Goal: Transaction & Acquisition: Purchase product/service

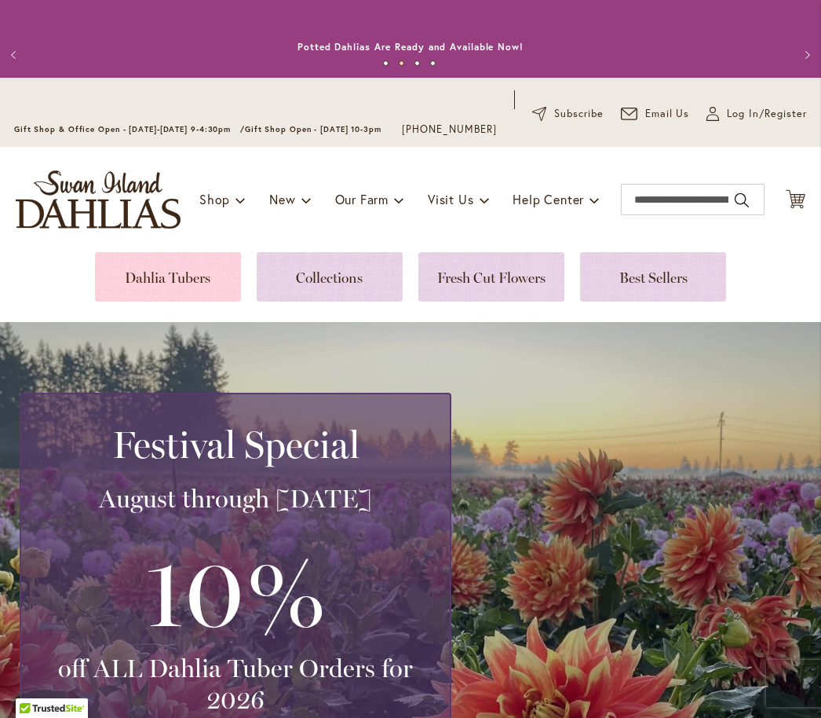
click at [190, 302] on link at bounding box center [168, 276] width 146 height 49
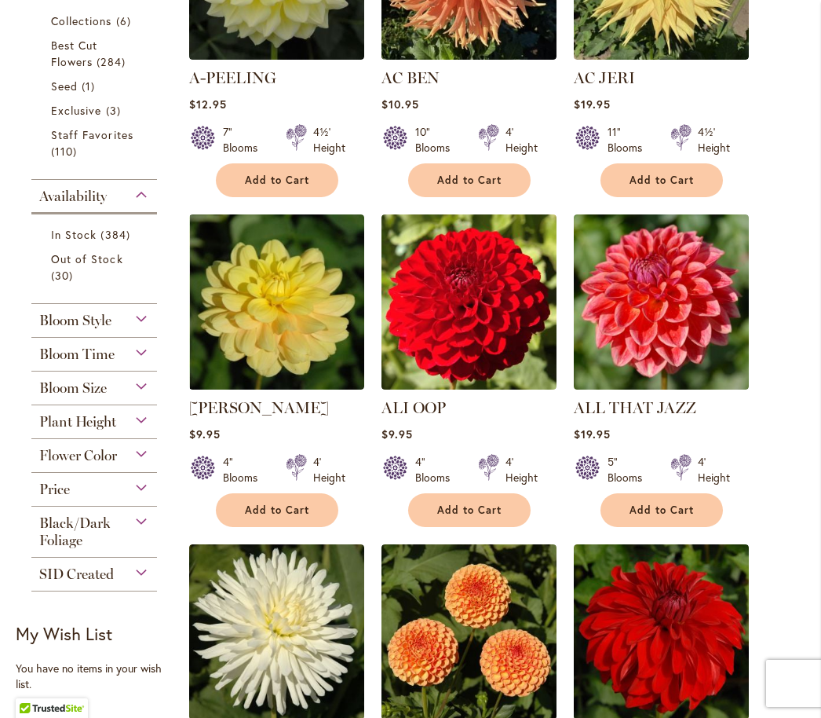
scroll to position [586, 0]
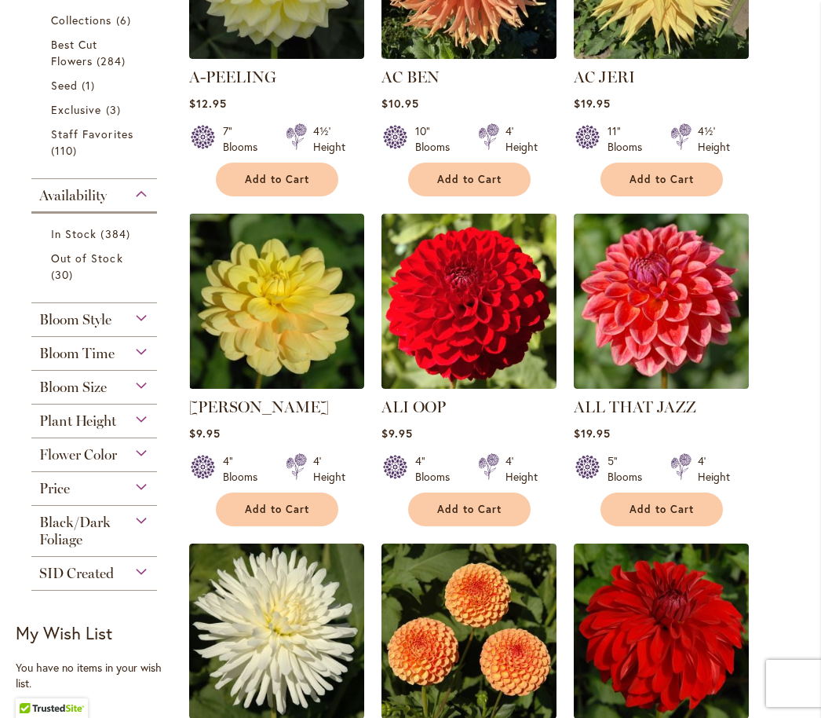
click at [145, 463] on div "Flower Color" at bounding box center [94, 450] width 126 height 25
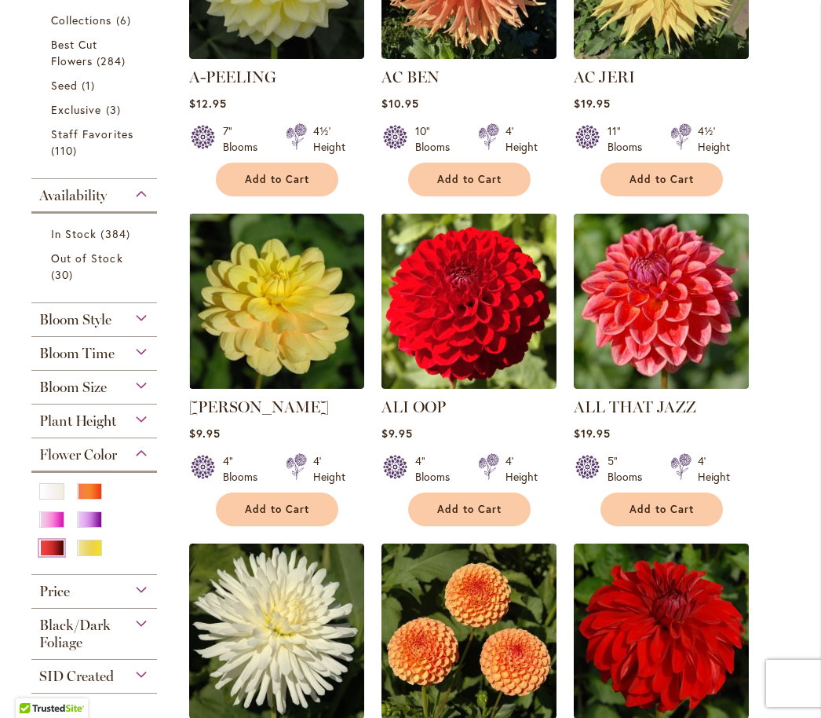
click at [60, 556] on div "Red" at bounding box center [51, 547] width 25 height 16
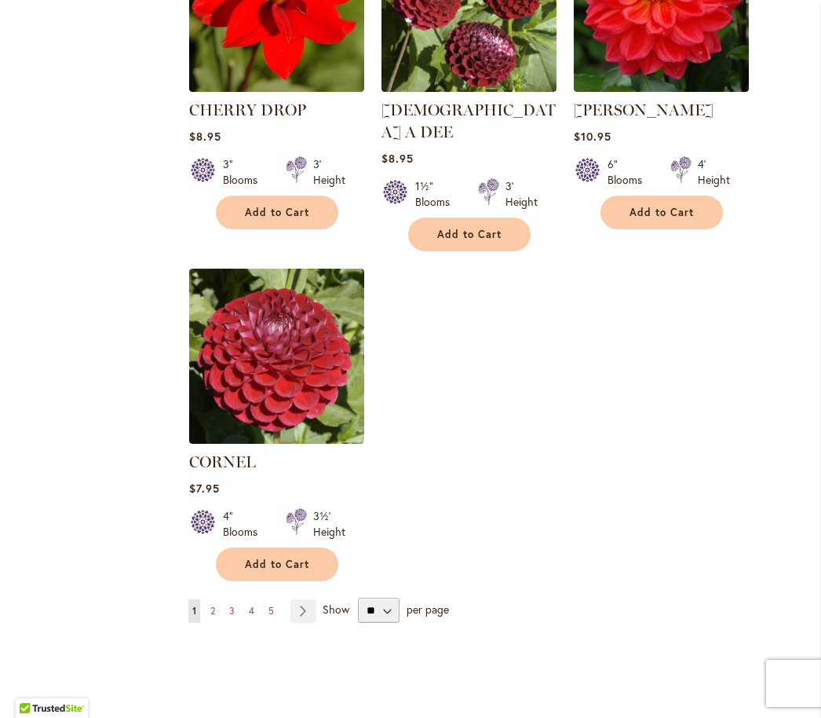
scroll to position [1829, 0]
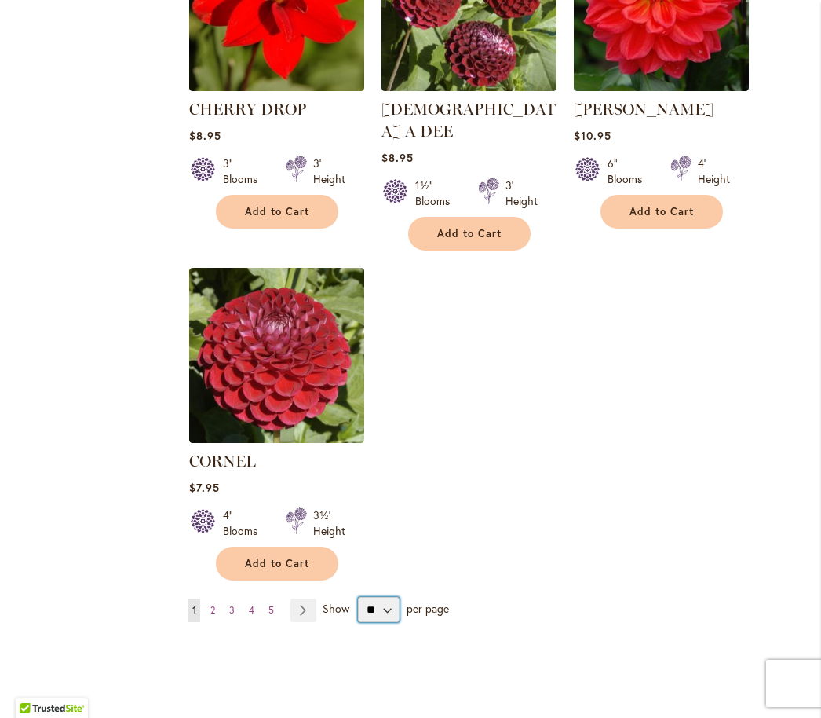
click at [395, 605] on select "** ** ** **" at bounding box center [379, 609] width 42 height 25
select select "**"
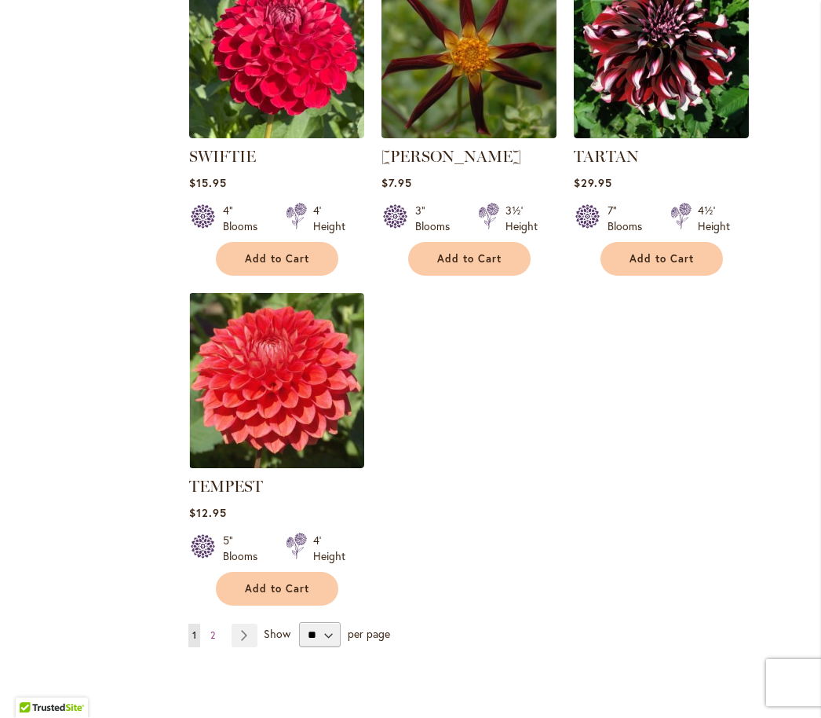
scroll to position [7214, 0]
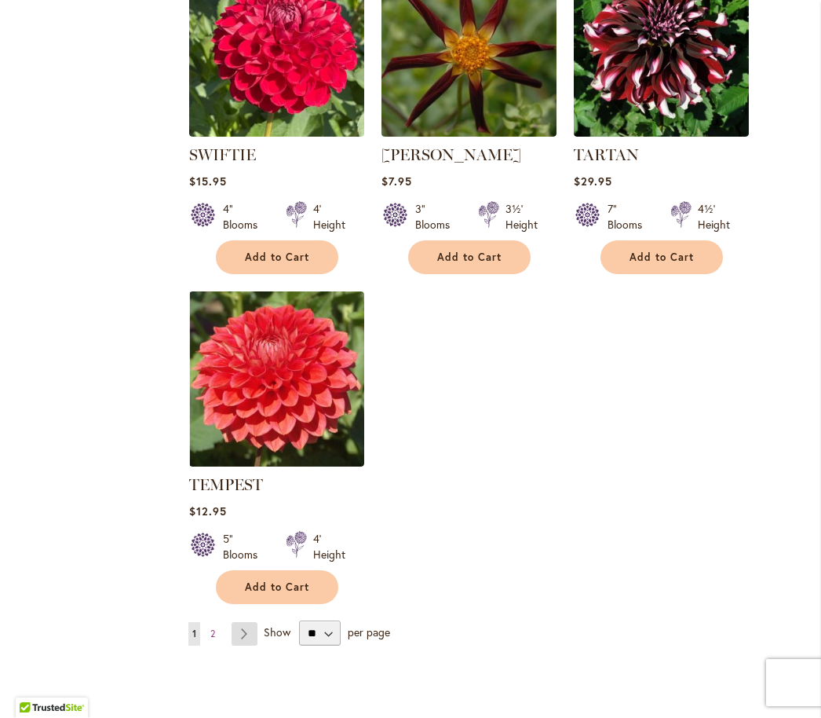
click at [251, 623] on link "Page Next" at bounding box center [245, 635] width 26 height 24
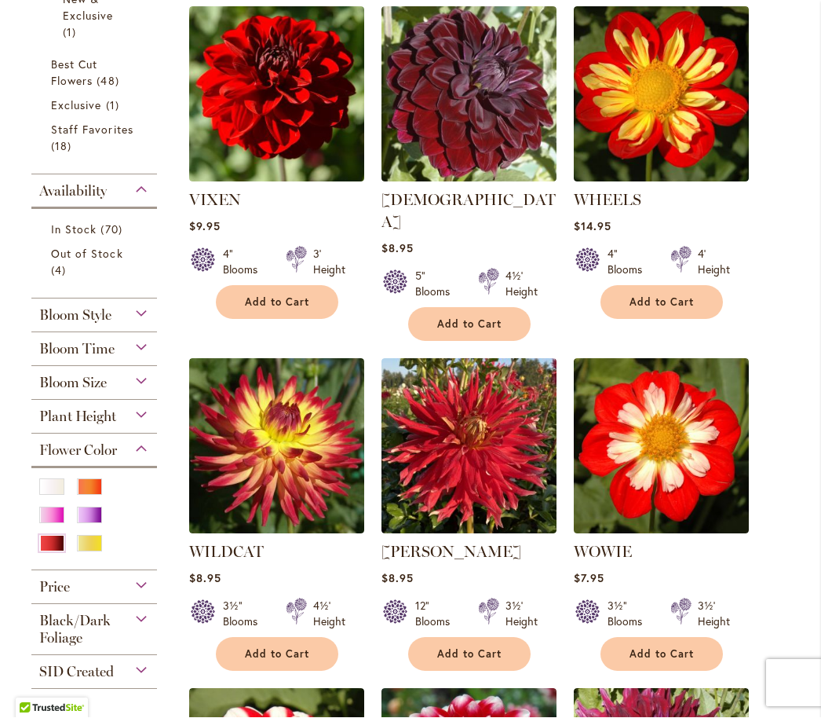
scroll to position [420, 0]
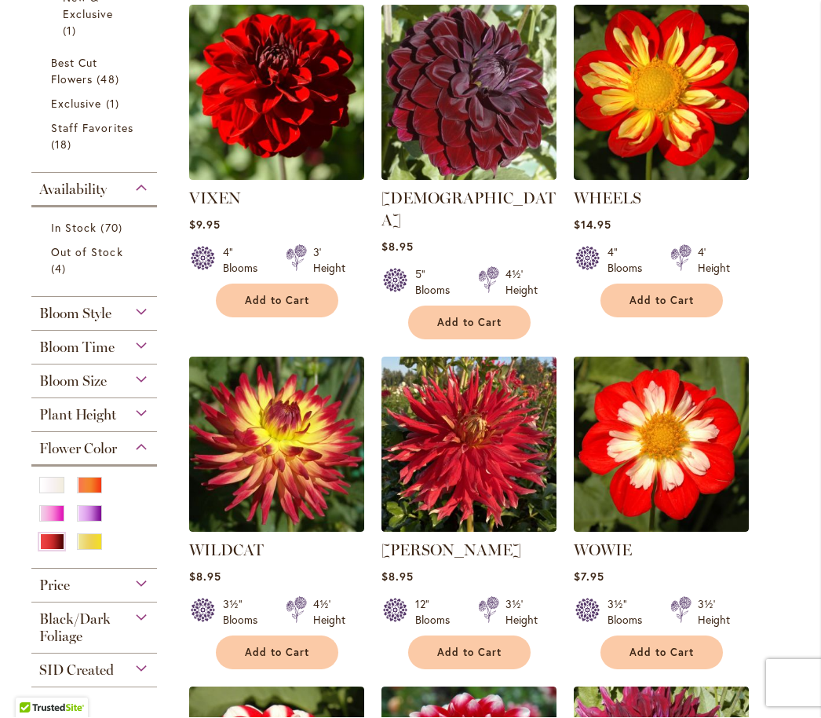
click at [149, 390] on div "Bloom Size" at bounding box center [94, 377] width 126 height 25
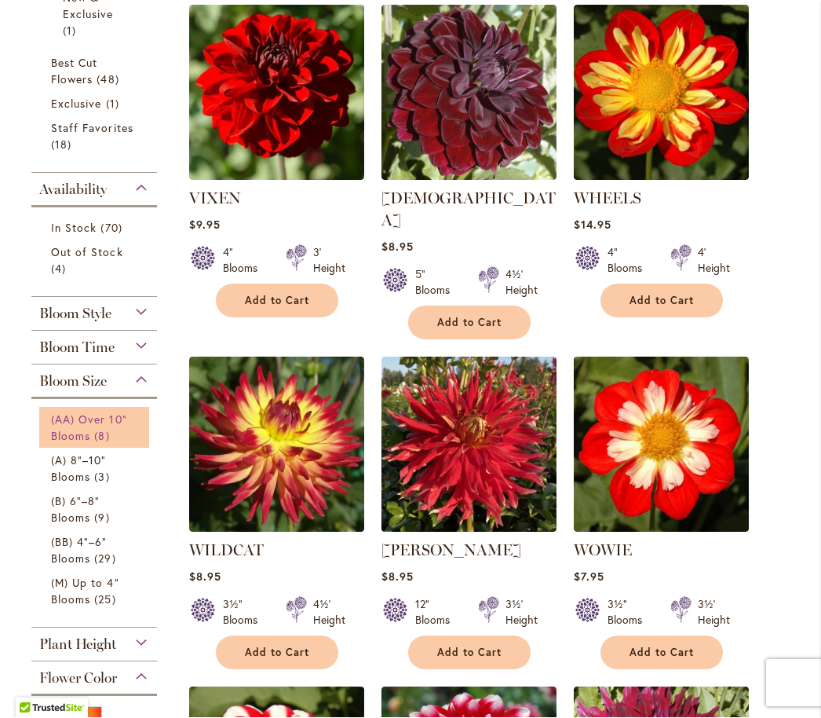
click at [100, 444] on span "(AA) Over 10" Blooms" at bounding box center [89, 427] width 76 height 31
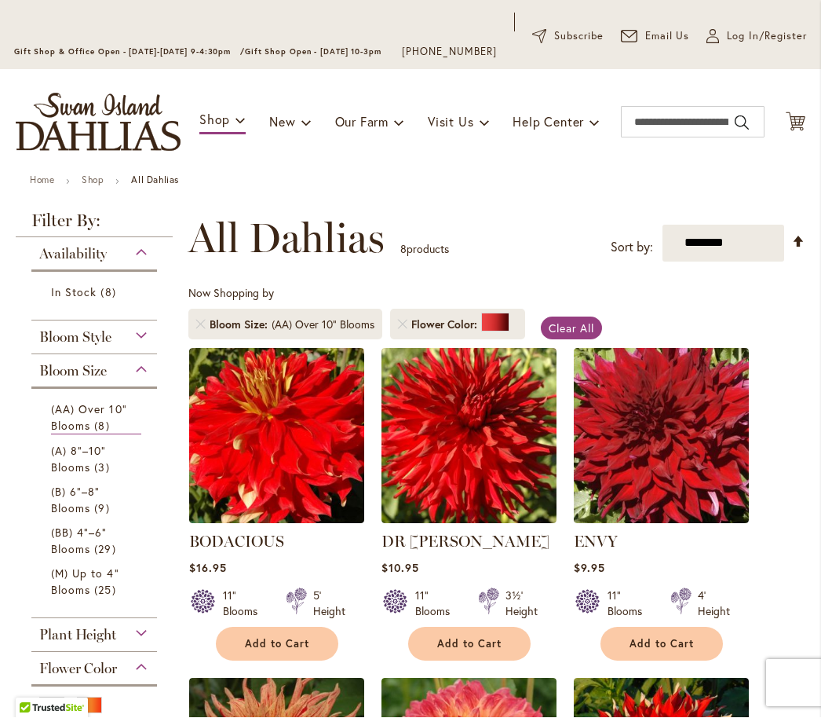
scroll to position [74, 0]
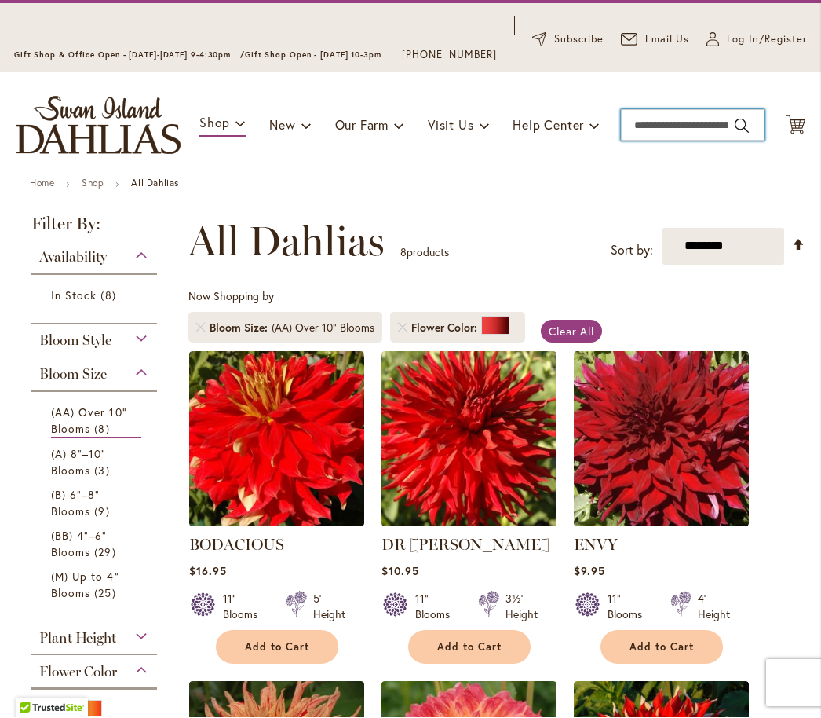
click at [678, 141] on input "Search" at bounding box center [693, 125] width 144 height 31
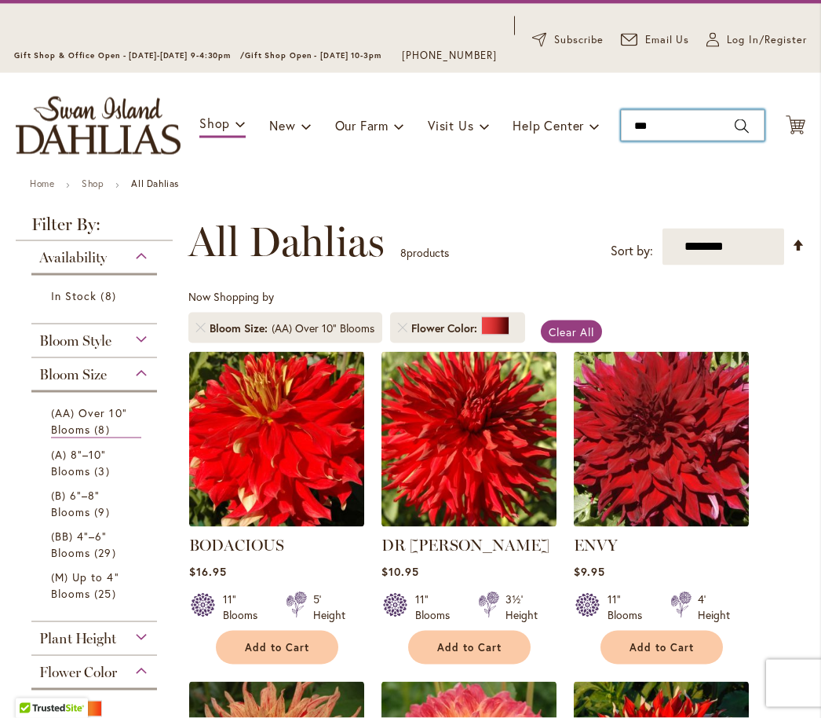
type input "****"
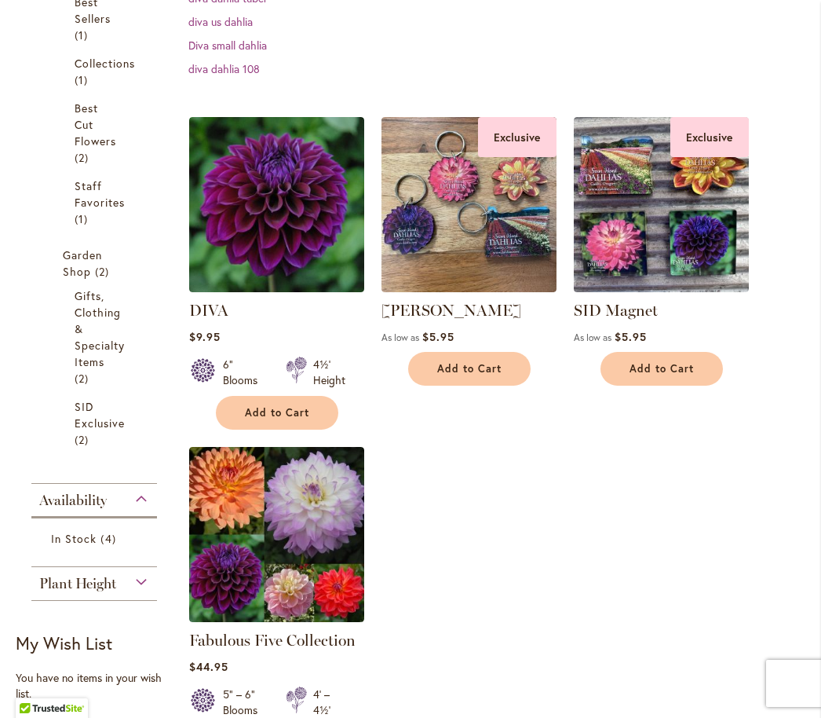
scroll to position [379, 0]
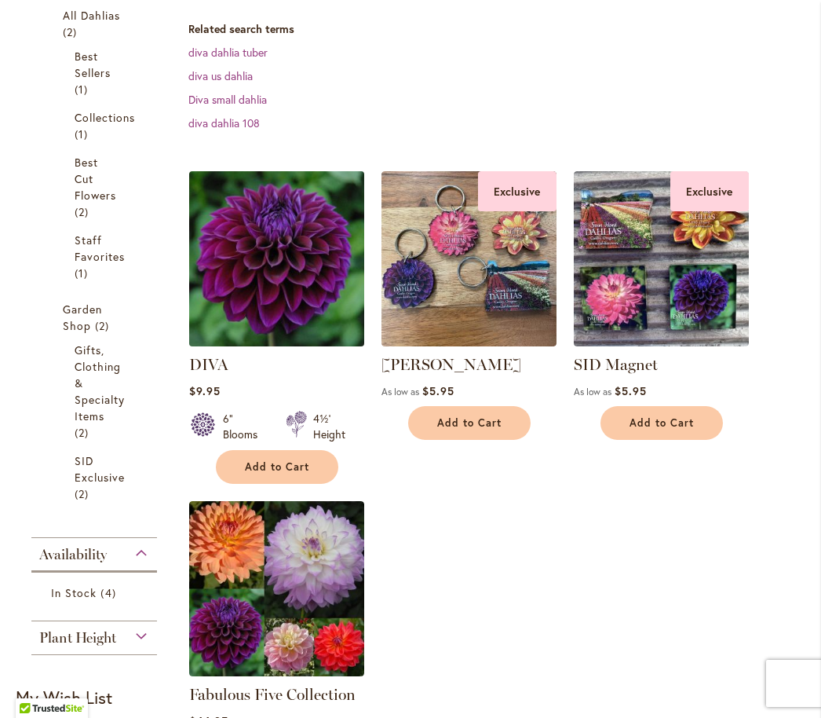
click at [300, 305] on img at bounding box center [277, 258] width 184 height 184
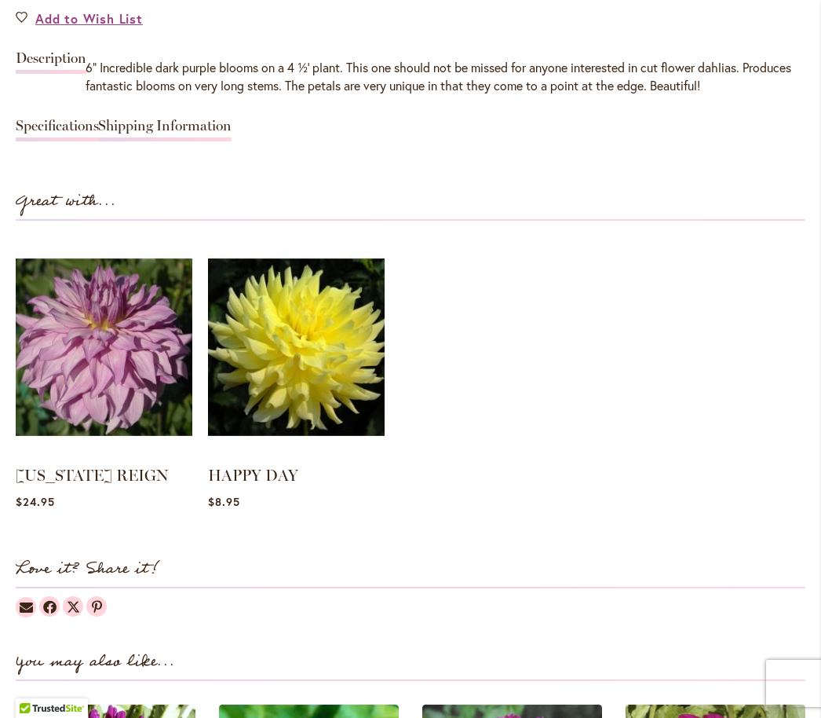
scroll to position [1397, 0]
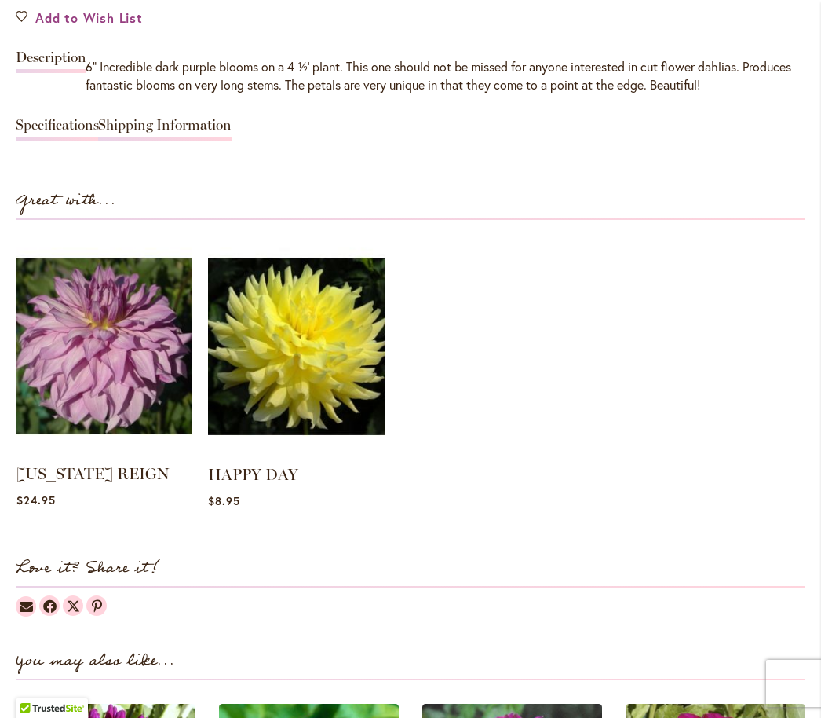
click at [144, 368] on img at bounding box center [103, 345] width 175 height 219
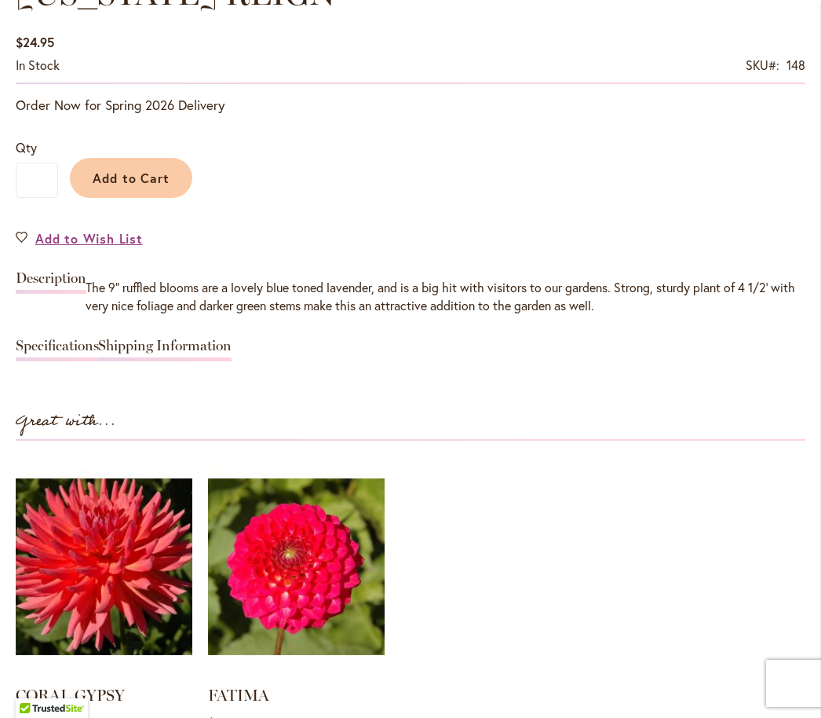
scroll to position [1139, 0]
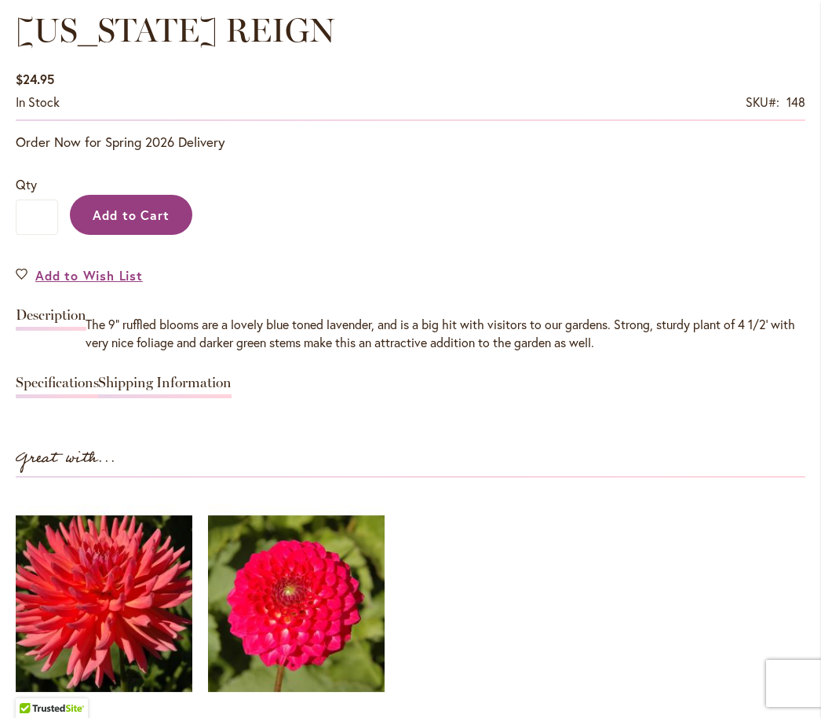
click at [148, 235] on button "Add to Cart" at bounding box center [131, 215] width 123 height 40
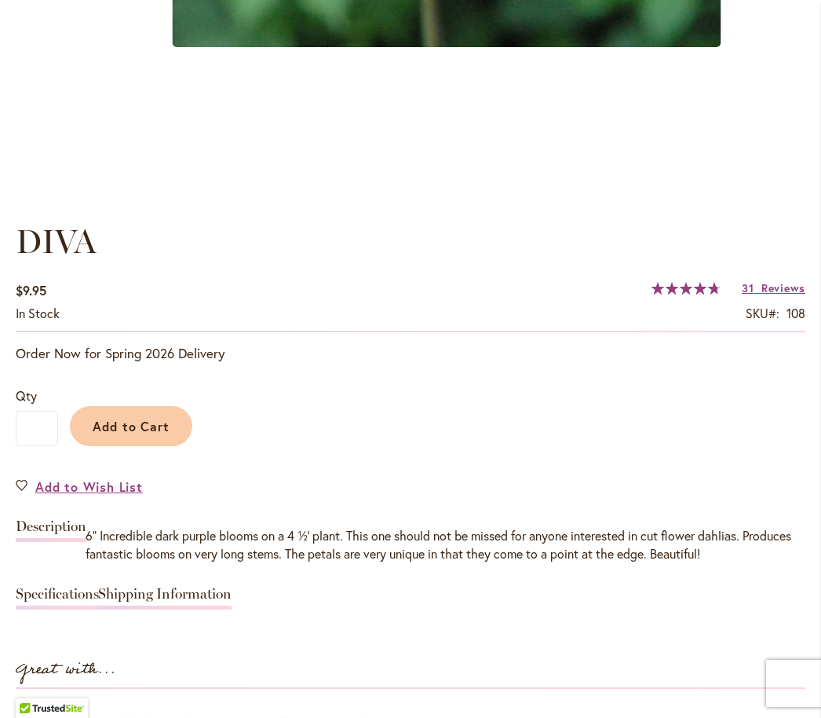
scroll to position [930, 0]
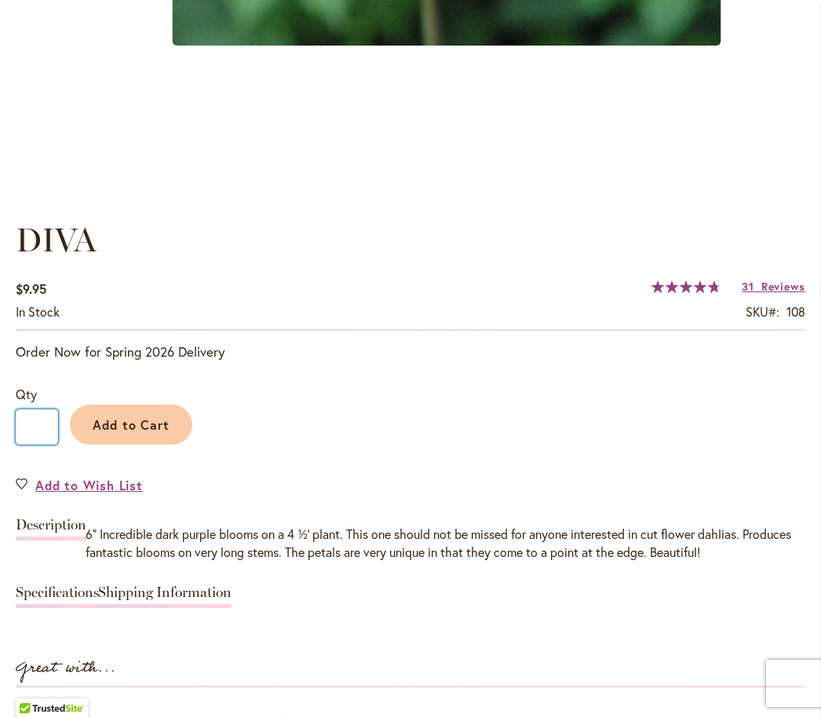
click at [53, 442] on input "*" at bounding box center [37, 426] width 42 height 35
type input "*"
click at [150, 433] on span "Add to Cart" at bounding box center [132, 424] width 78 height 16
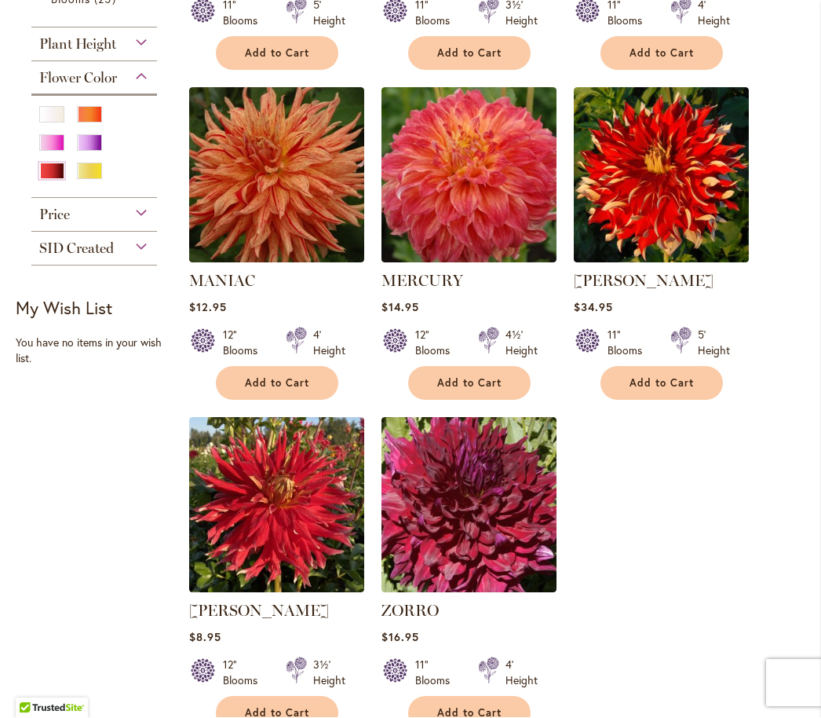
scroll to position [656, 0]
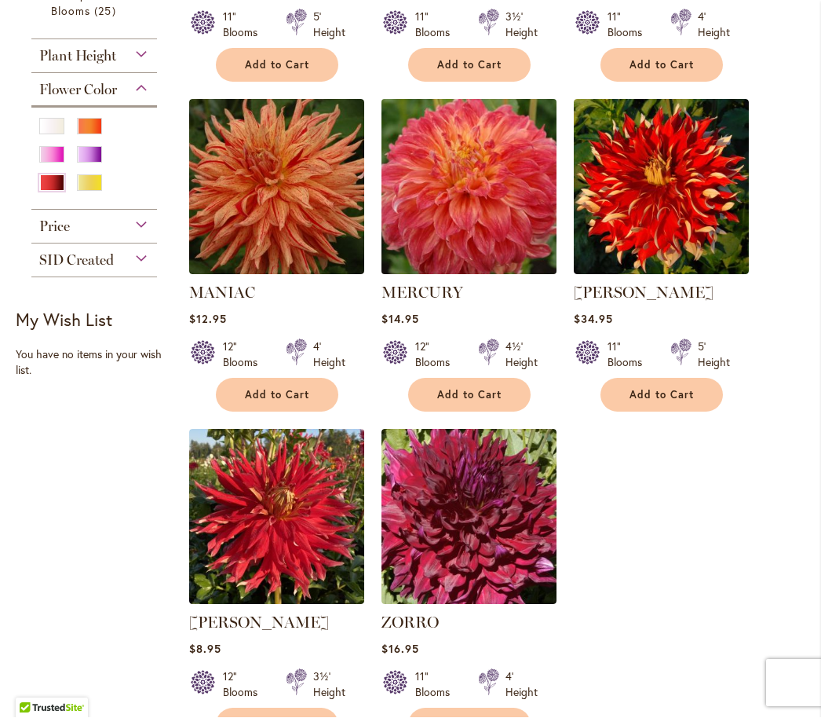
click at [463, 206] on img at bounding box center [469, 187] width 184 height 184
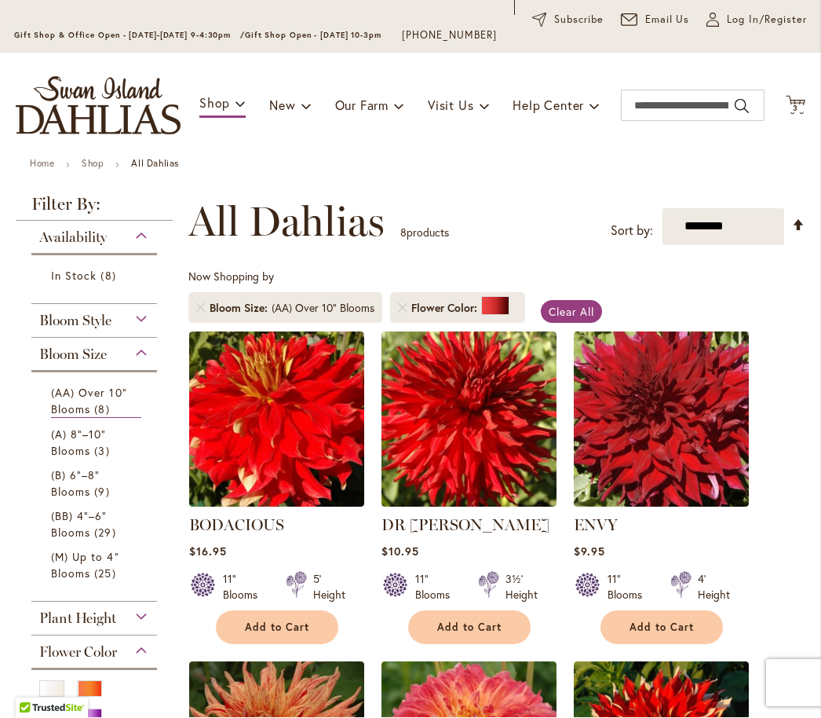
scroll to position [91, 0]
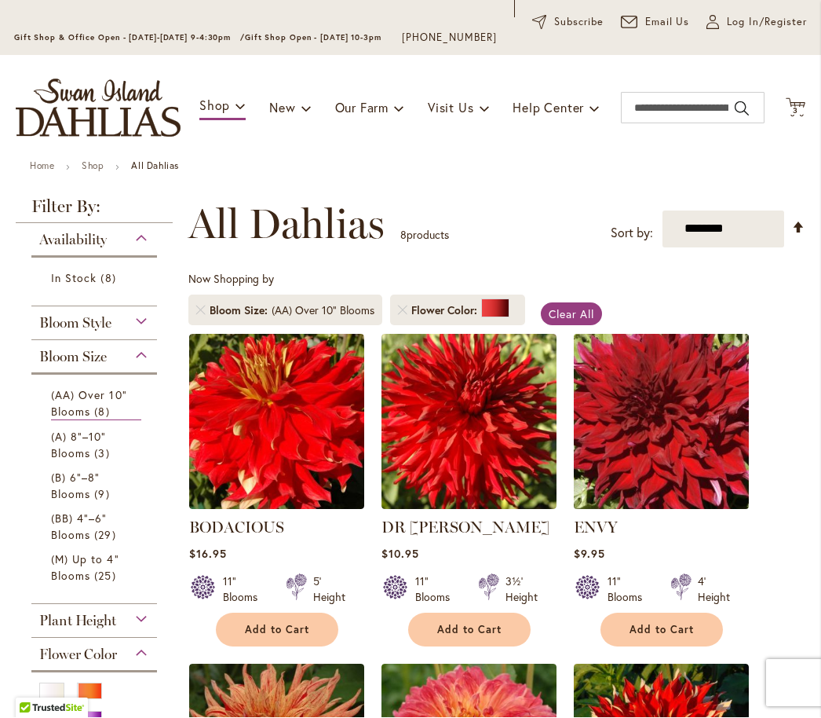
click at [686, 434] on img at bounding box center [661, 422] width 184 height 184
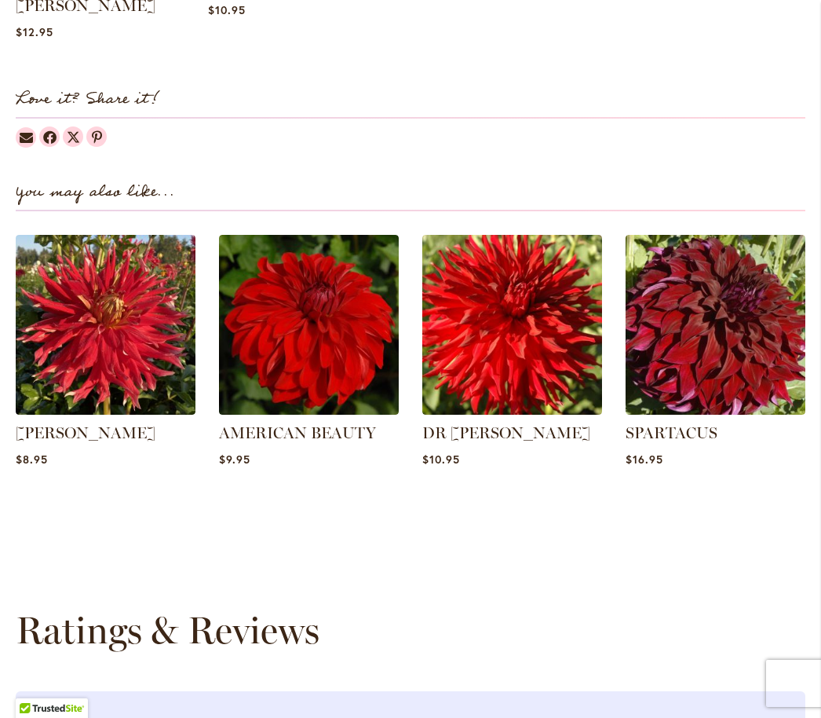
scroll to position [1875, 0]
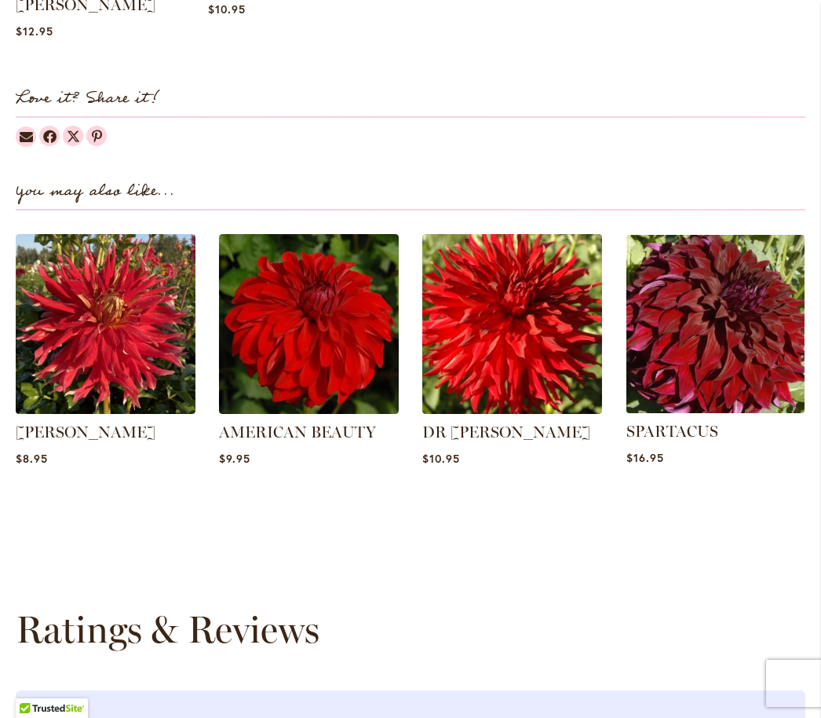
click at [742, 341] on img at bounding box center [715, 324] width 187 height 187
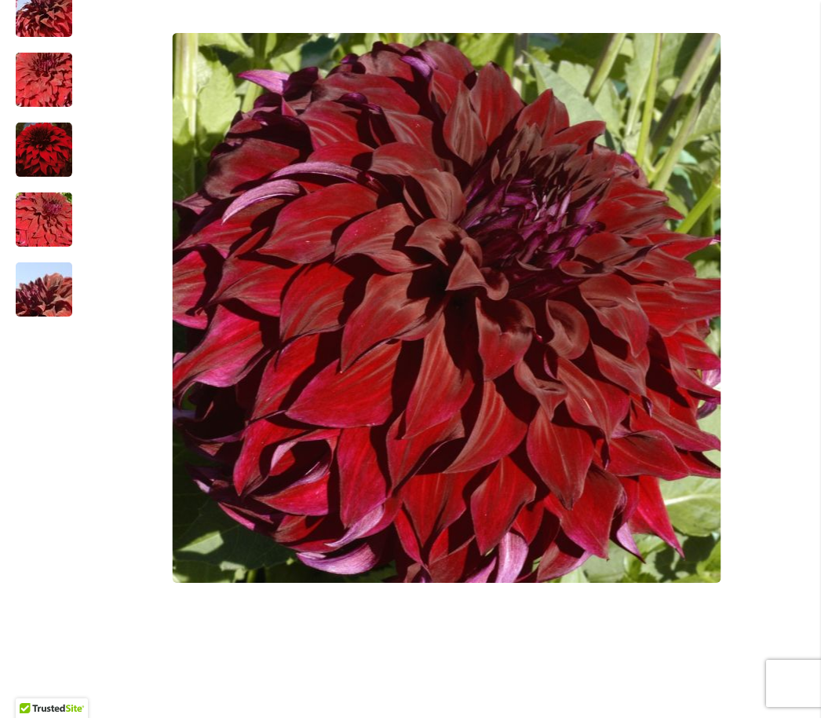
scroll to position [480, 0]
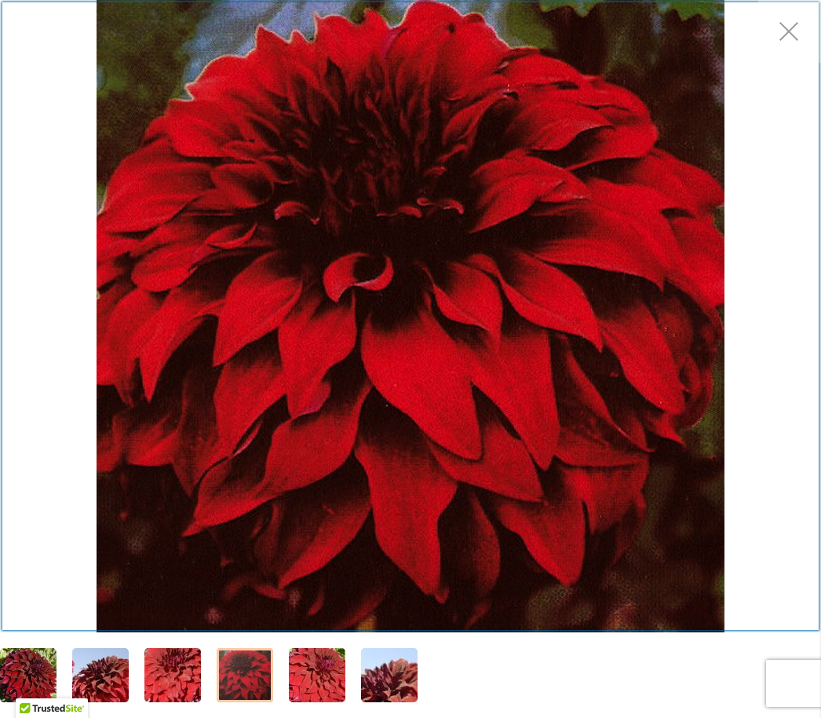
click at [774, 37] on div "Product Images" at bounding box center [410, 316] width 821 height 632
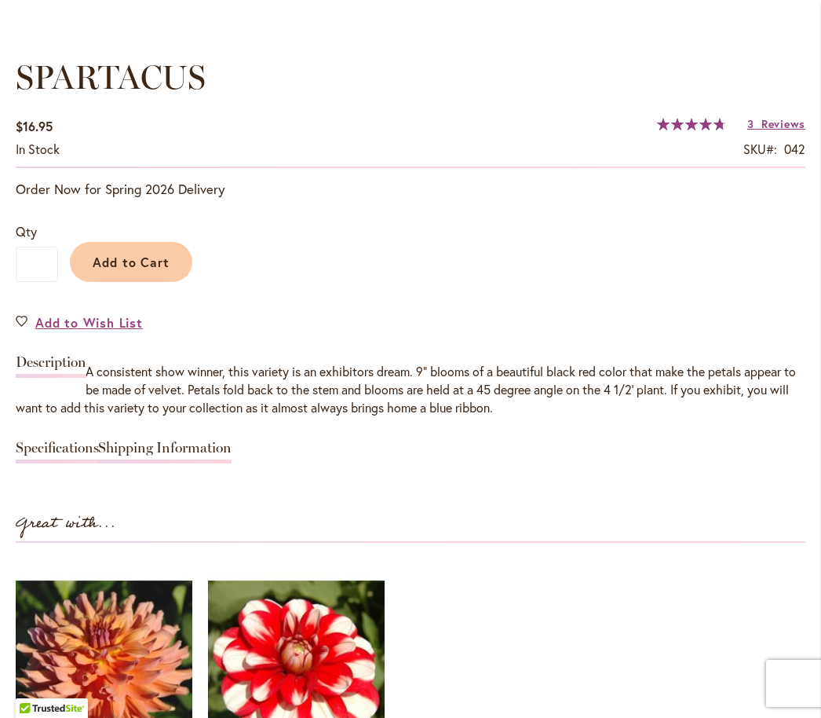
scroll to position [1121, 0]
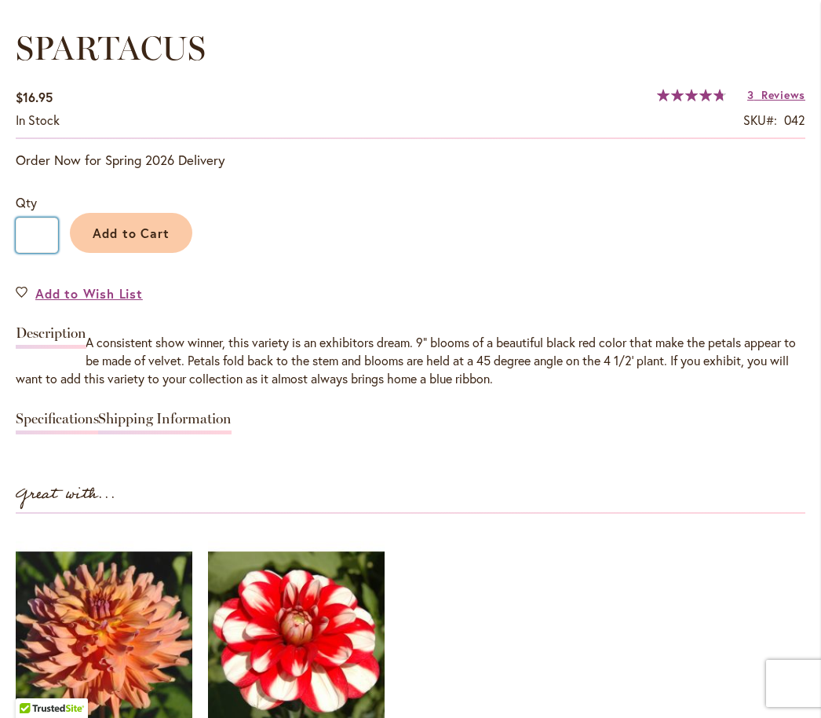
click at [35, 247] on input "*" at bounding box center [37, 235] width 42 height 35
click at [53, 251] on input "*" at bounding box center [37, 235] width 42 height 35
type input "*"
click at [158, 241] on span "Add to Cart" at bounding box center [132, 233] width 78 height 16
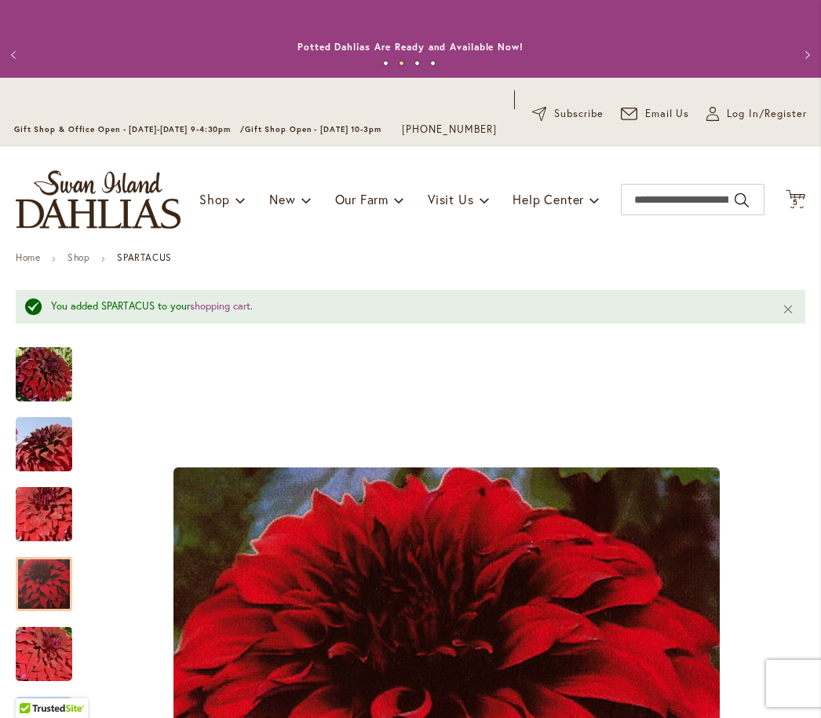
scroll to position [0, 0]
click at [686, 215] on input "Search" at bounding box center [693, 199] width 144 height 31
type input "**********"
